Goal: Task Accomplishment & Management: Manage account settings

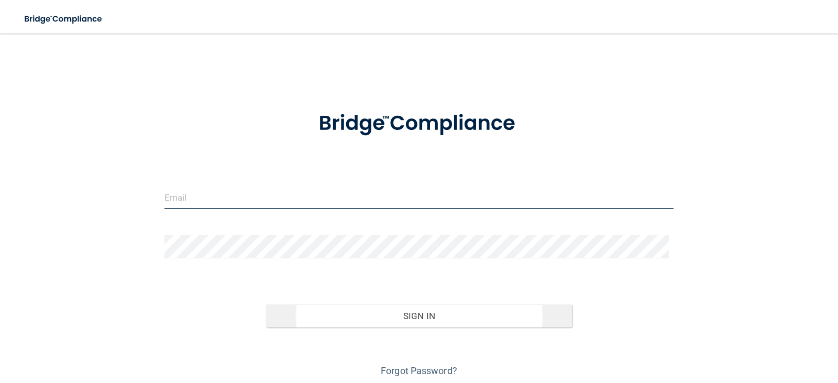
type input "[PERSON_NAME][EMAIL_ADDRESS][DOMAIN_NAME]"
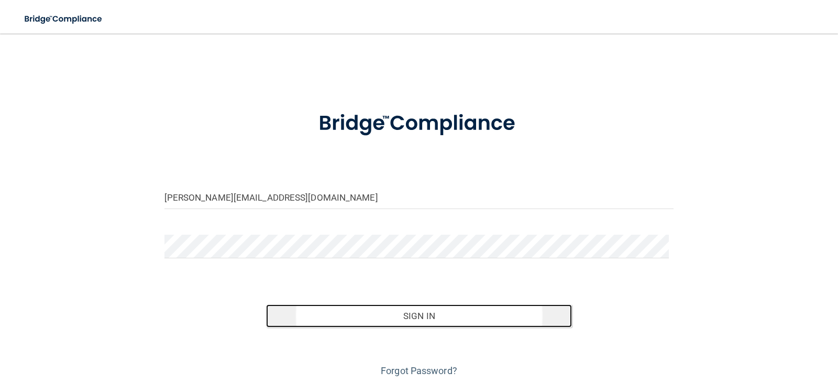
click at [430, 315] on button "Sign In" at bounding box center [419, 315] width 306 height 23
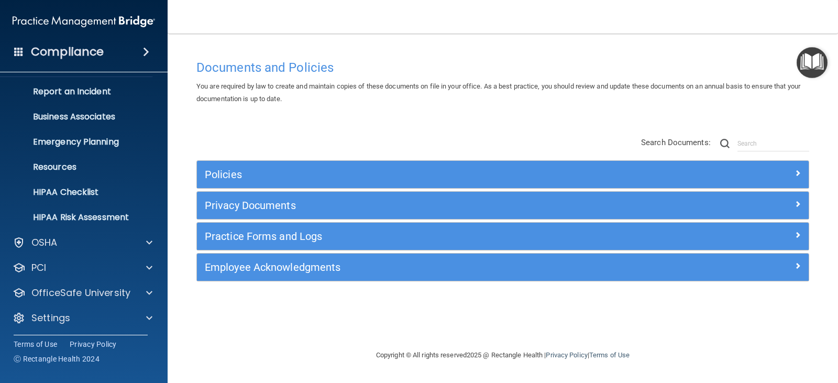
scroll to position [52, 0]
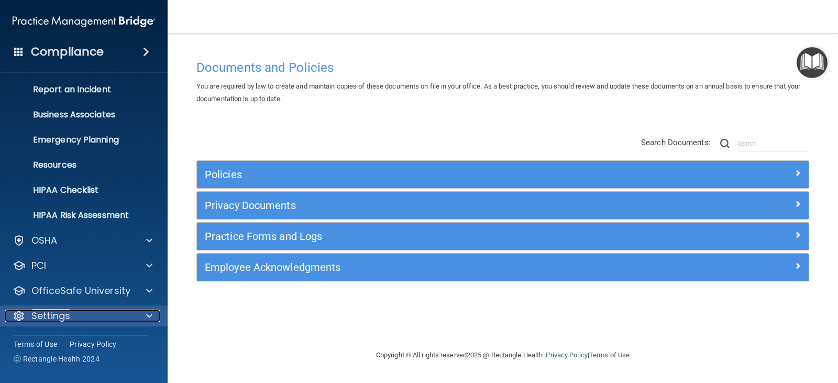
click at [101, 315] on div "Settings" at bounding box center [70, 316] width 130 height 13
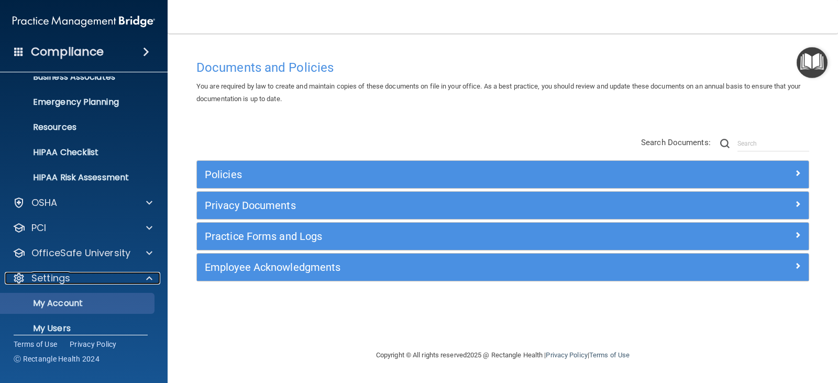
scroll to position [152, 0]
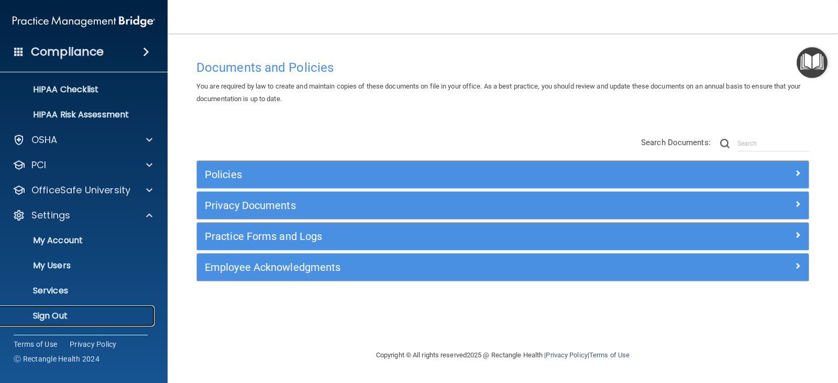
click at [62, 317] on p "Sign Out" at bounding box center [78, 316] width 143 height 10
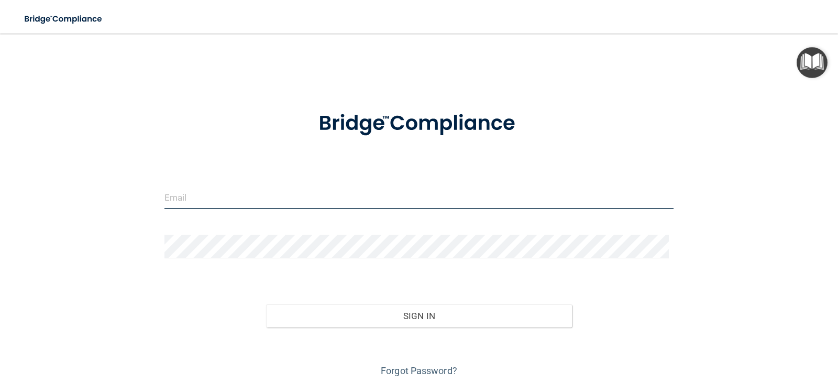
type input "[PERSON_NAME][EMAIL_ADDRESS][DOMAIN_NAME]"
